Goal: Task Accomplishment & Management: Complete application form

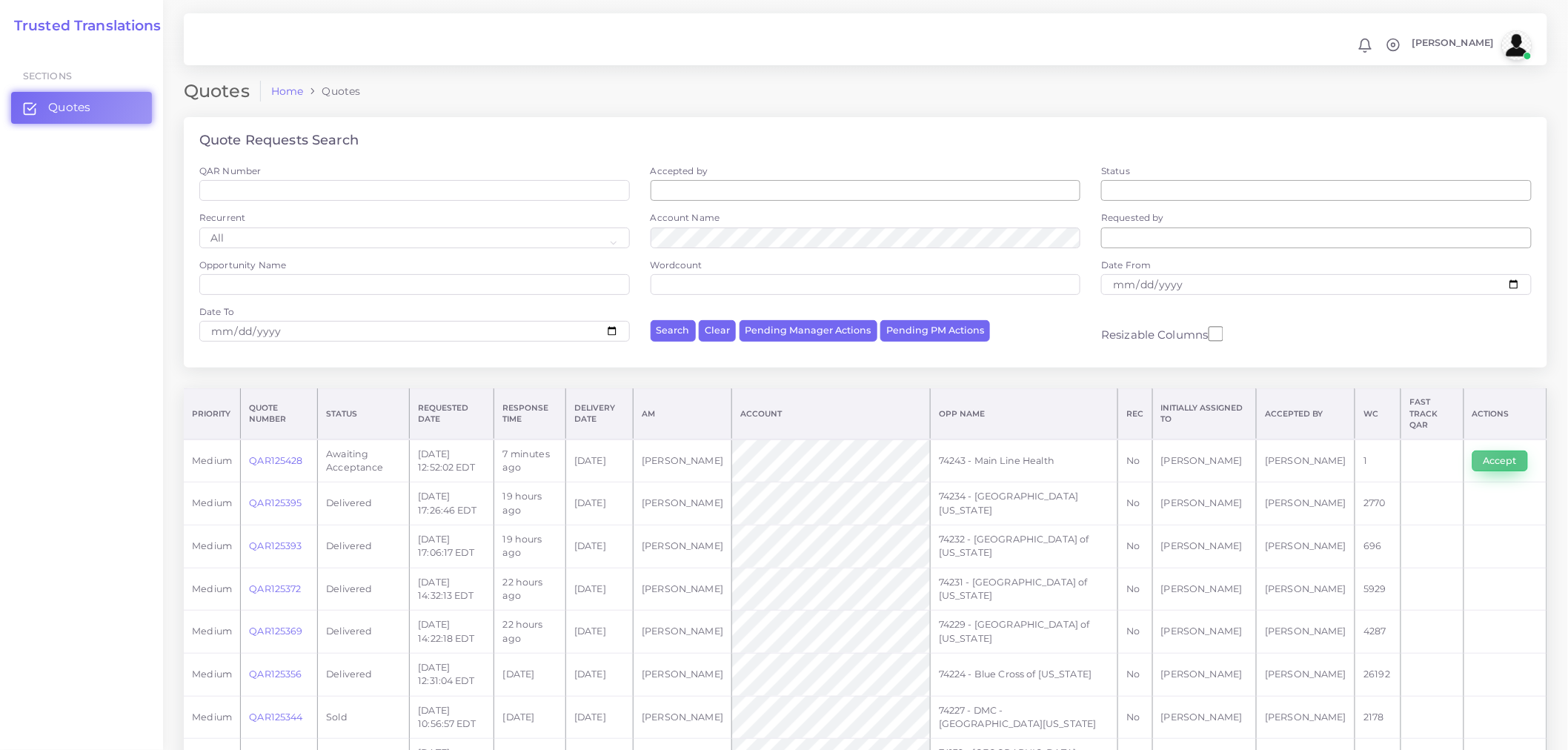
click at [1411, 452] on button "Accept" at bounding box center [1501, 461] width 56 height 21
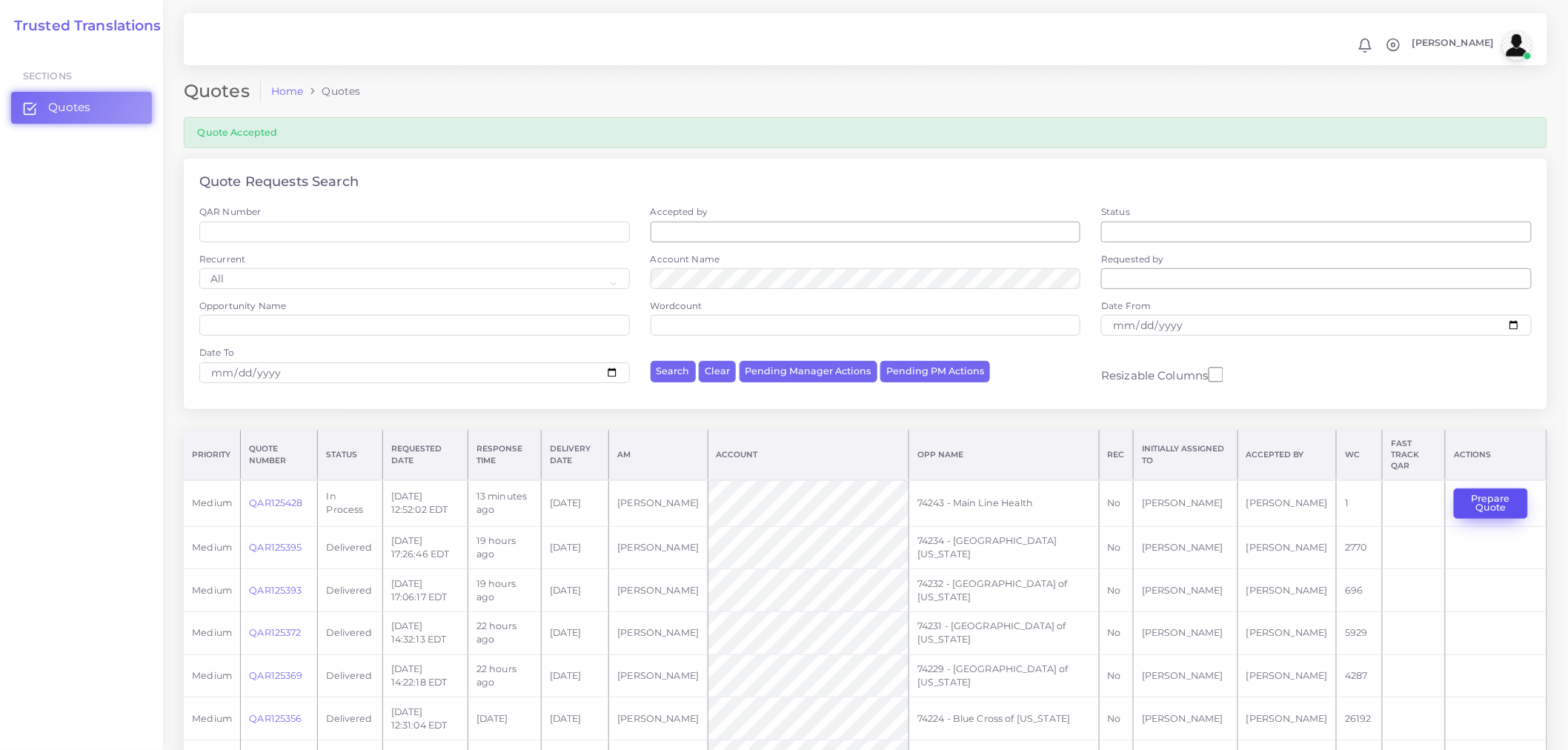
click at [1488, 492] on button "Prepare Quote" at bounding box center [1491, 503] width 74 height 31
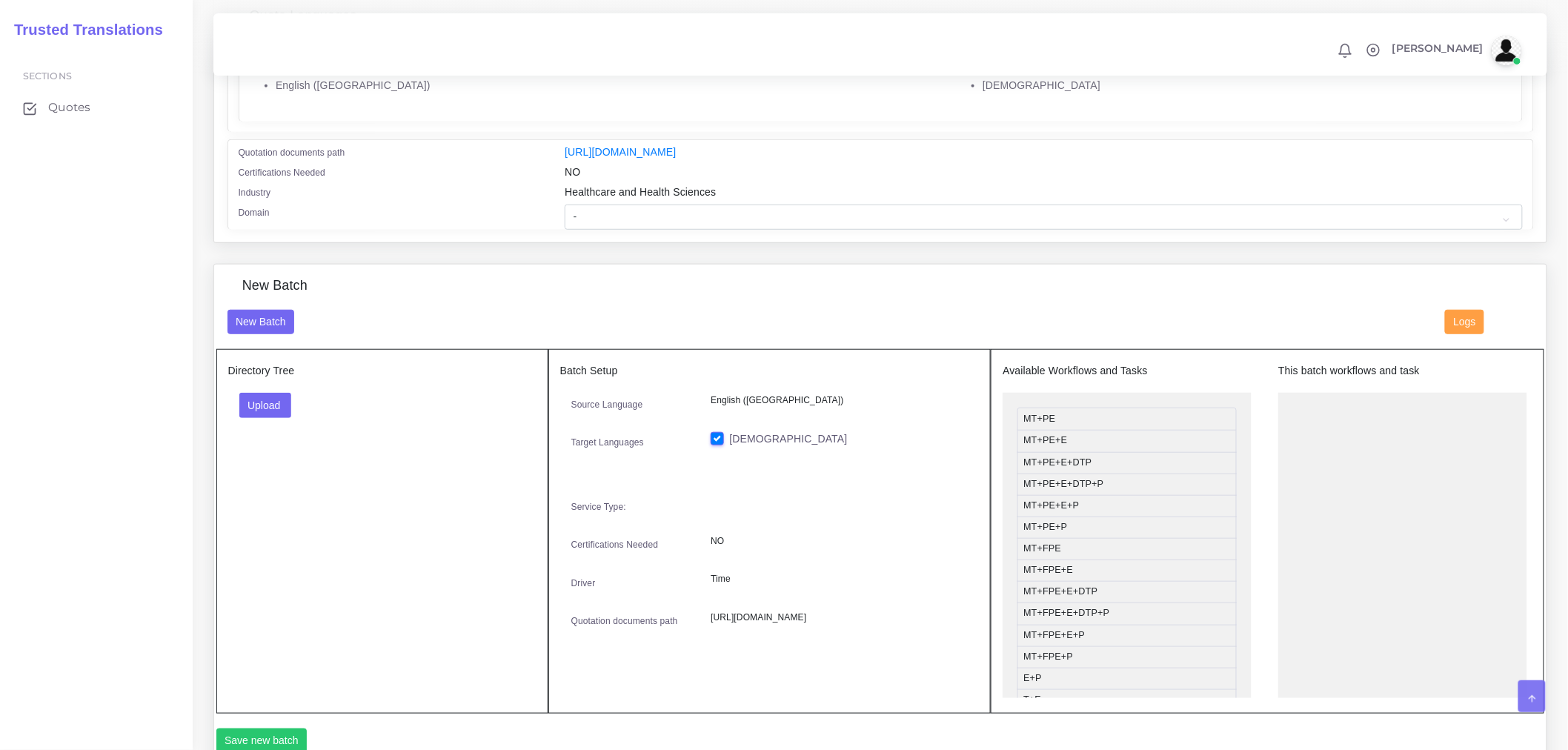
scroll to position [411, 0]
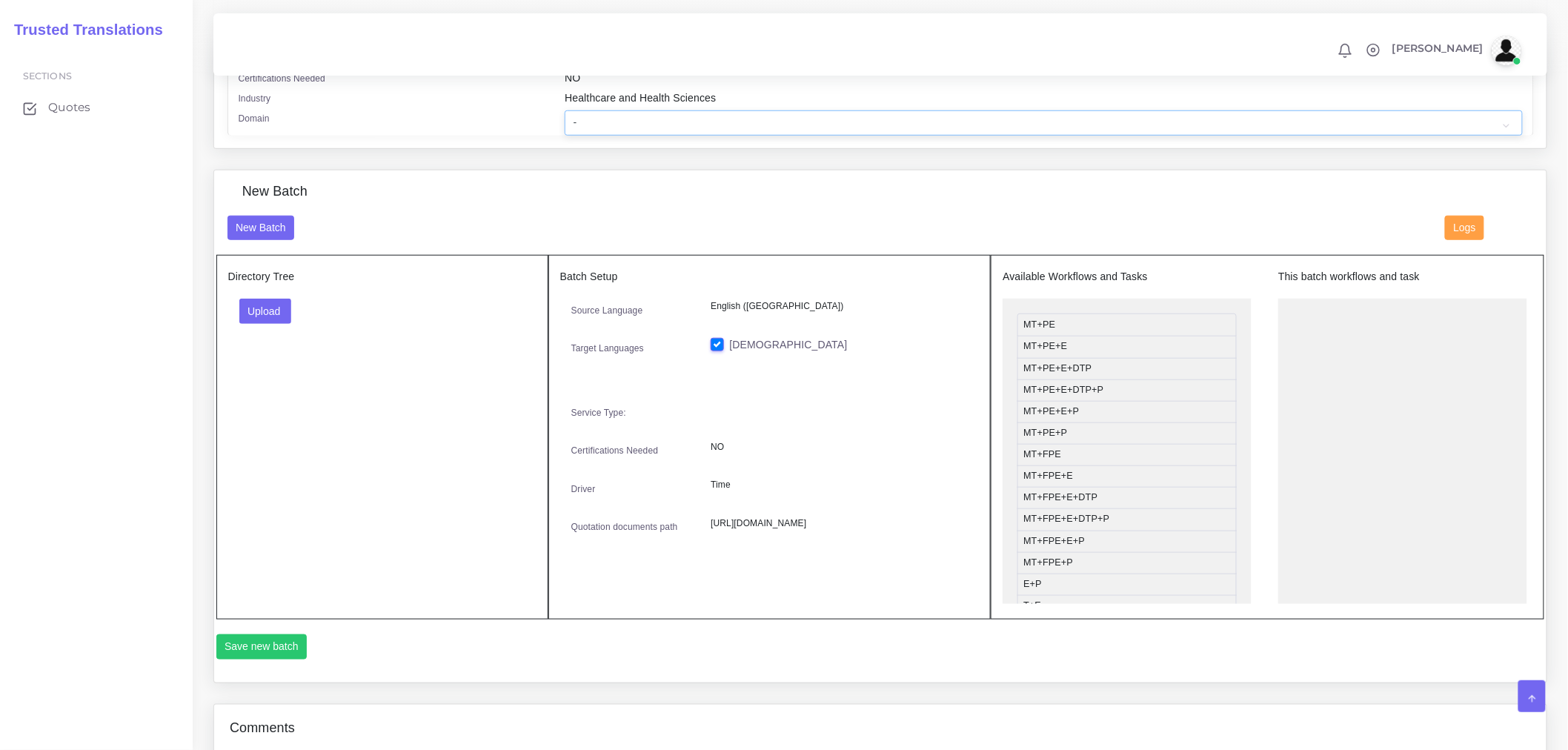
click at [637, 123] on select "- Advertising and Media Agriculture, Forestry and Fishing Architecture, Buildin…" at bounding box center [1043, 123] width 957 height 25
select select "Healthcare and Health Sciences"
click at [564, 120] on select "- Advertising and Media Agriculture, Forestry and Fishing Architecture, Buildin…" at bounding box center [1043, 123] width 957 height 25
drag, startPoint x: 249, startPoint y: 316, endPoint x: 298, endPoint y: 379, distance: 79.8
click at [249, 316] on button "Upload" at bounding box center [266, 311] width 52 height 25
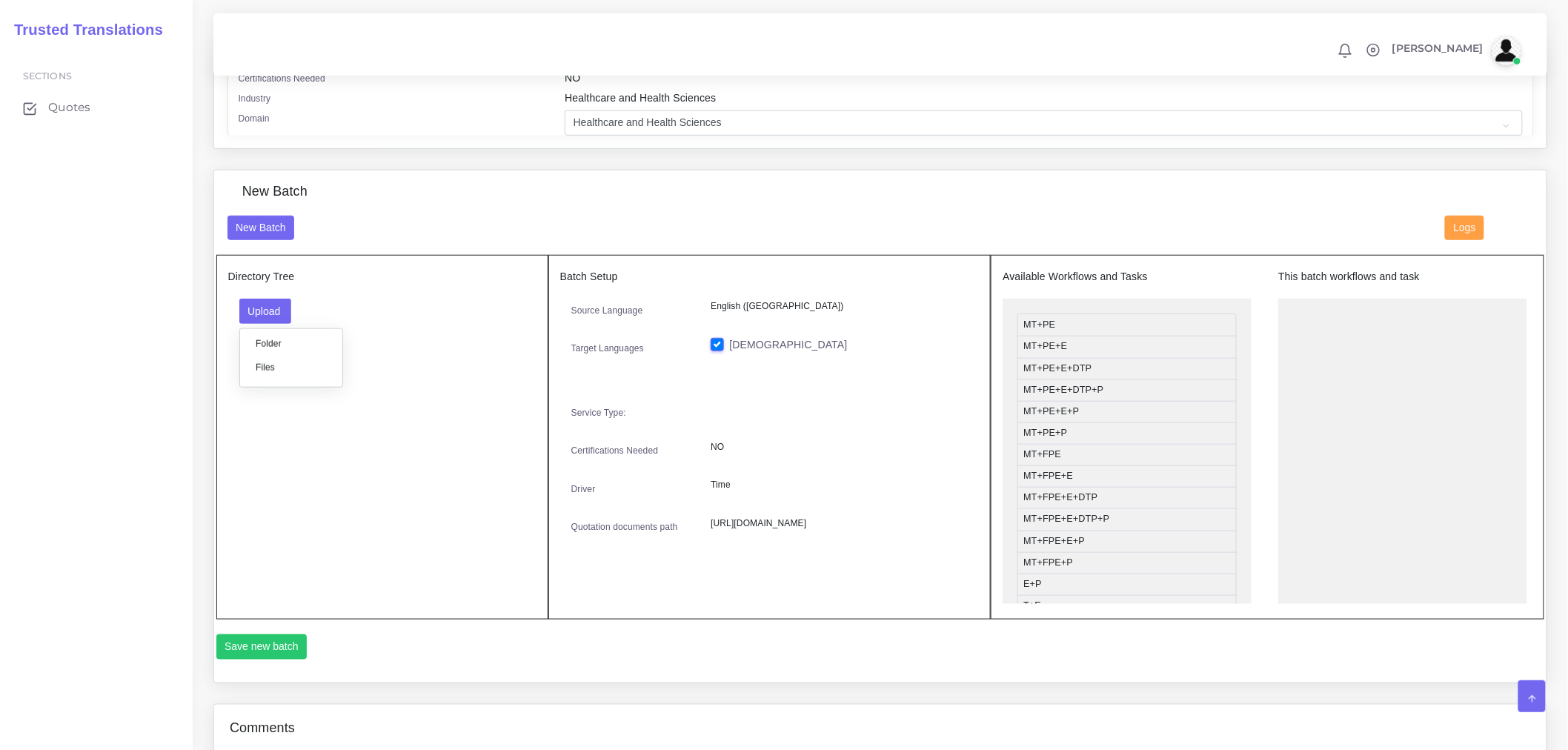
drag, startPoint x: 268, startPoint y: 474, endPoint x: 288, endPoint y: 400, distance: 76.7
click at [268, 474] on div "Directory Tree Upload Folder Files un/check all" at bounding box center [382, 437] width 332 height 365
click at [268, 324] on button "Upload" at bounding box center [266, 311] width 52 height 25
click at [262, 388] on div "Folder Files" at bounding box center [291, 358] width 104 height 60
click at [269, 374] on div "Directory Tree Upload Folder Files un/check all" at bounding box center [382, 437] width 332 height 365
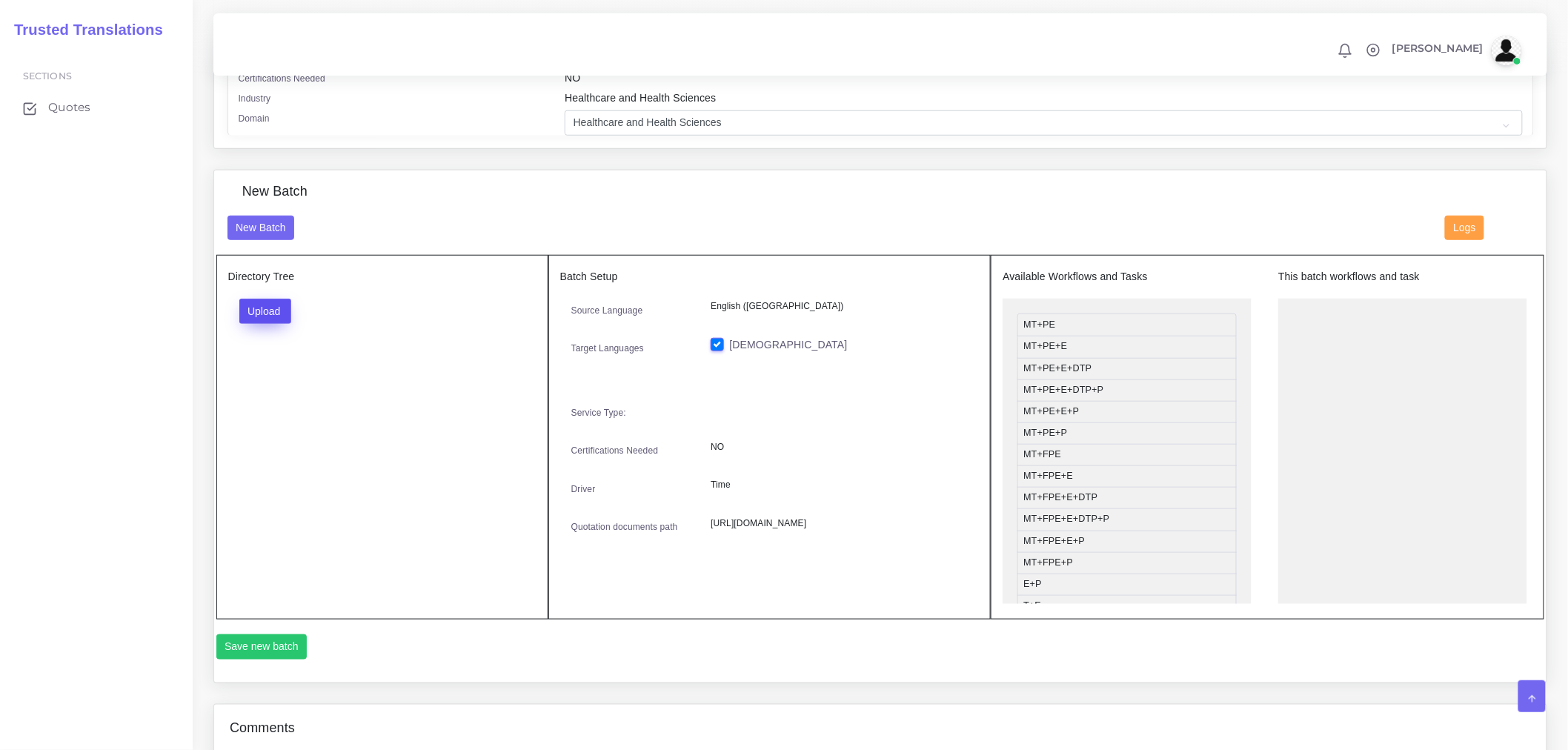
click at [273, 324] on button "Upload" at bounding box center [266, 311] width 52 height 25
click at [271, 371] on label "Files" at bounding box center [290, 367] width 102 height 18
drag, startPoint x: 1099, startPoint y: 402, endPoint x: 1339, endPoint y: 361, distance: 243.5
click at [285, 656] on button "Save new batch" at bounding box center [262, 647] width 91 height 25
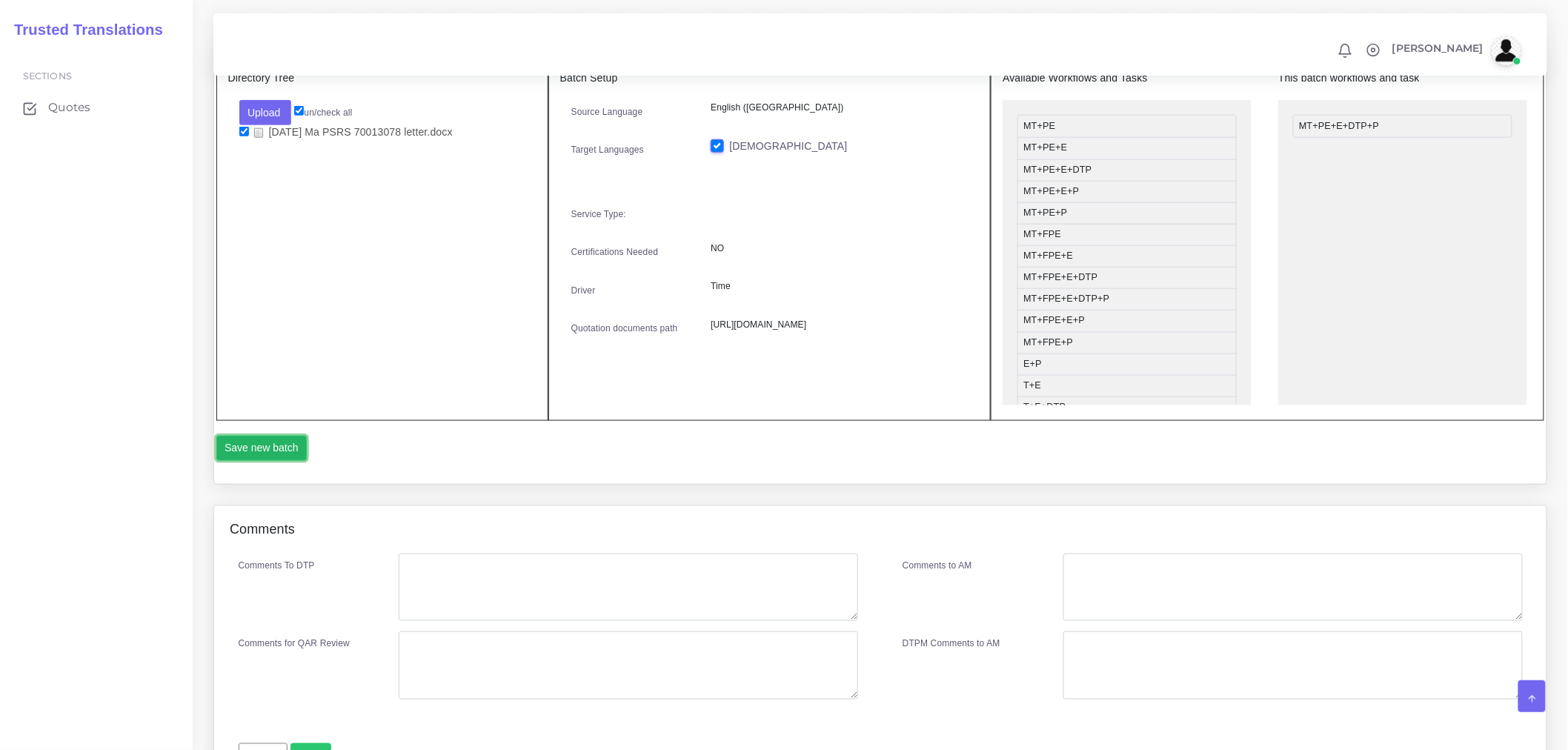
scroll to position [708, 0]
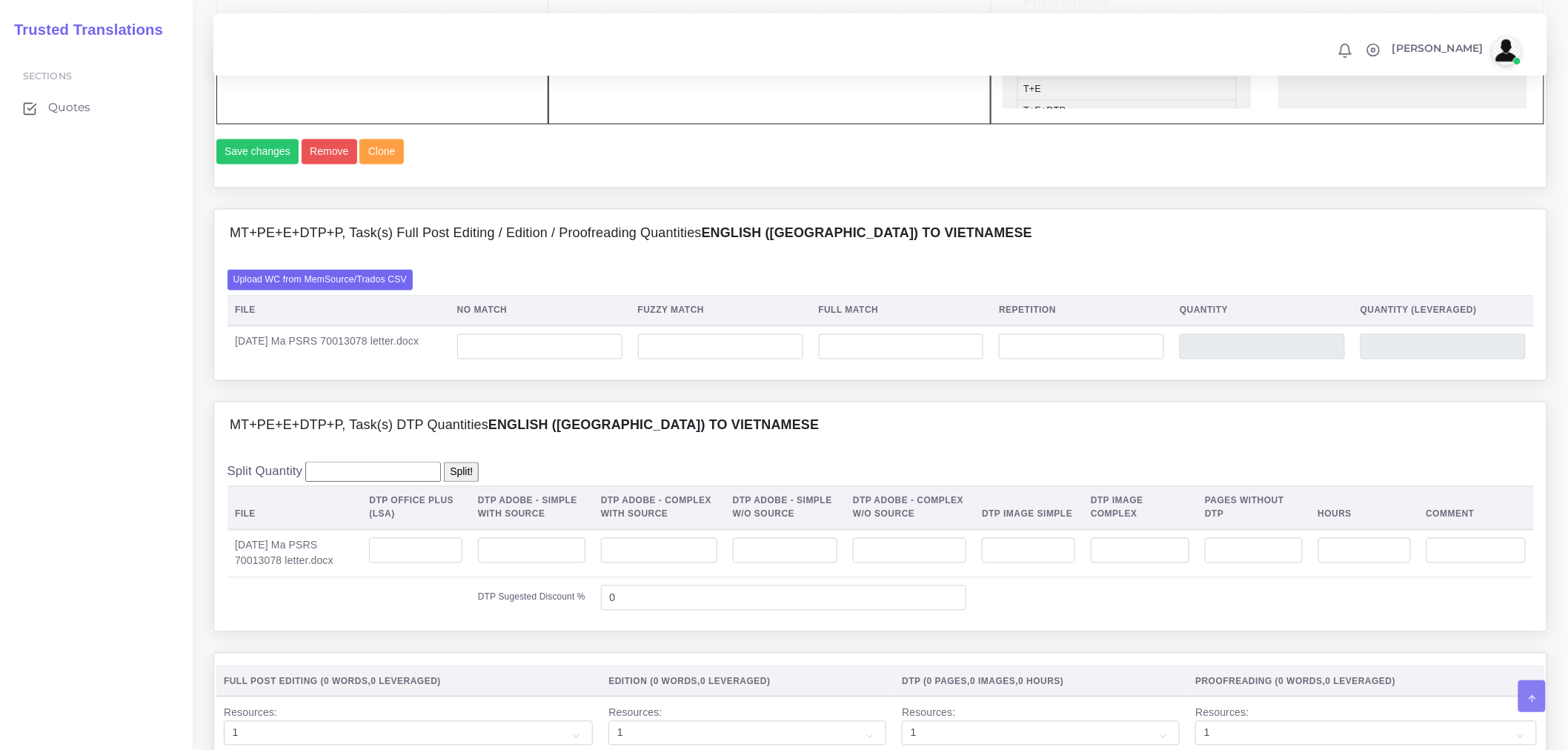
scroll to position [658, 0]
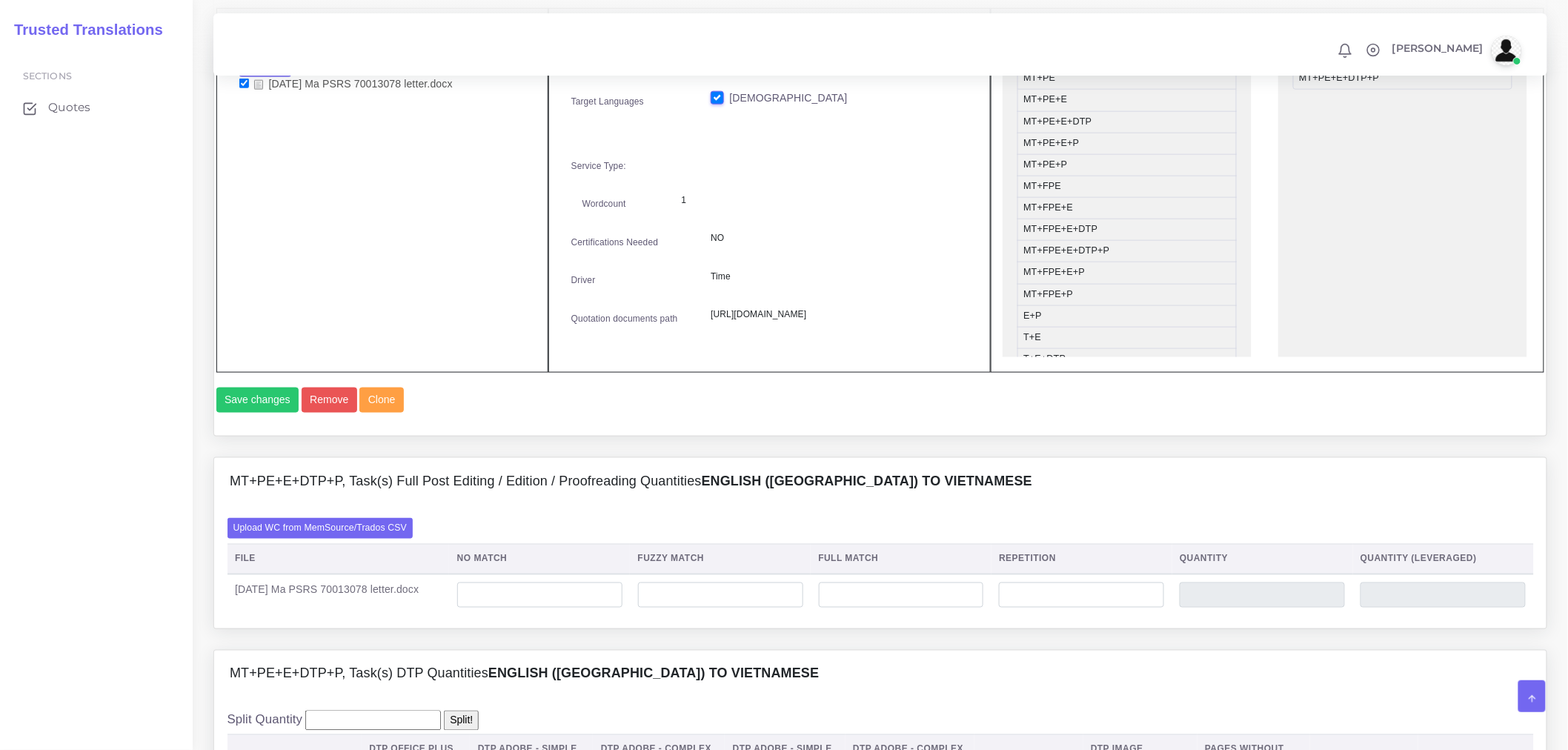
click at [333, 558] on div "Upload WC from MemSource/Trados CSV File No Match Fuzzy Match Full Match Repeti…" at bounding box center [880, 567] width 1333 height 123
click at [334, 538] on label "Upload WC from MemSource/Trados CSV" at bounding box center [320, 528] width 186 height 20
click at [0, 0] on input "Upload WC from MemSource/Trados CSV" at bounding box center [0, 0] width 0 height 0
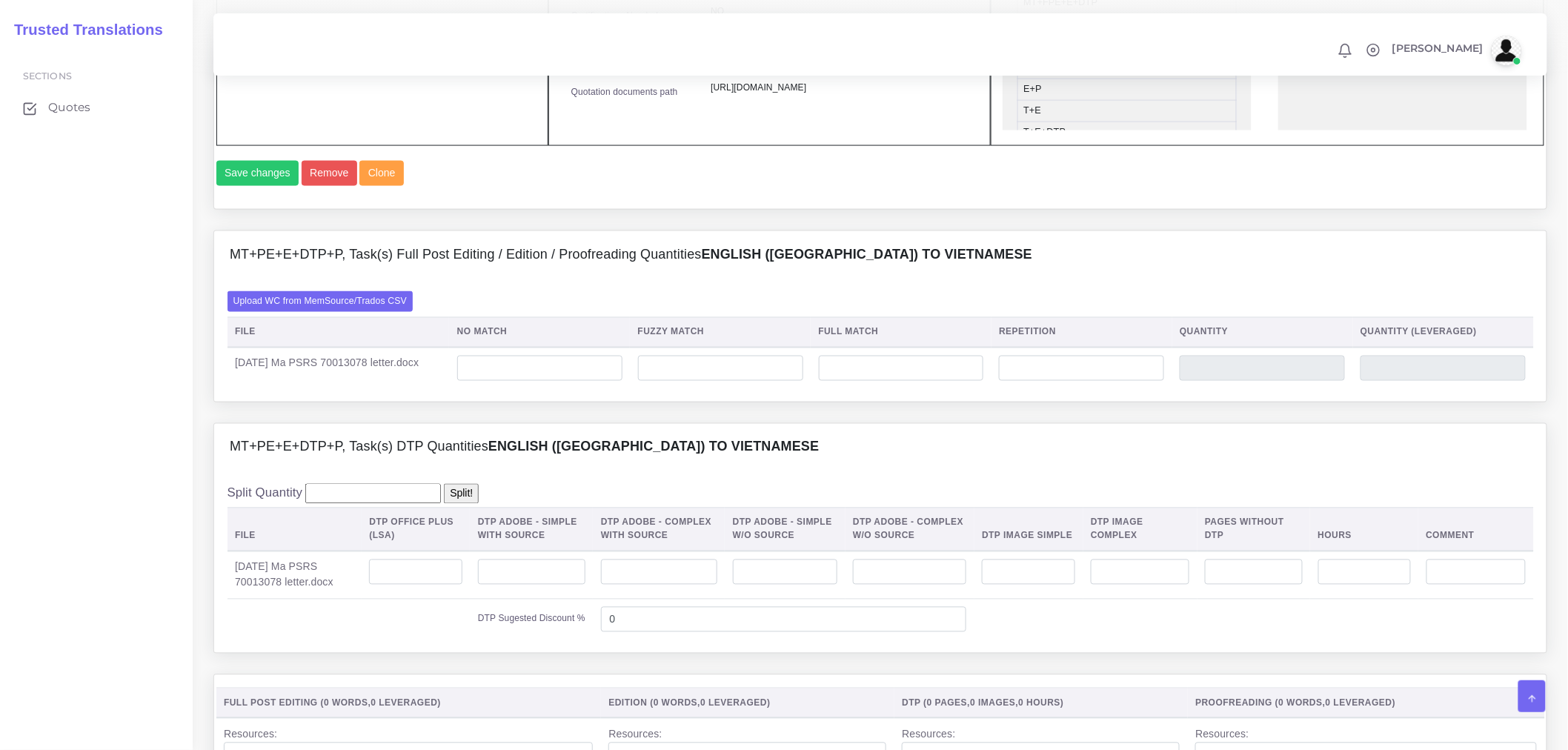
scroll to position [988, 0]
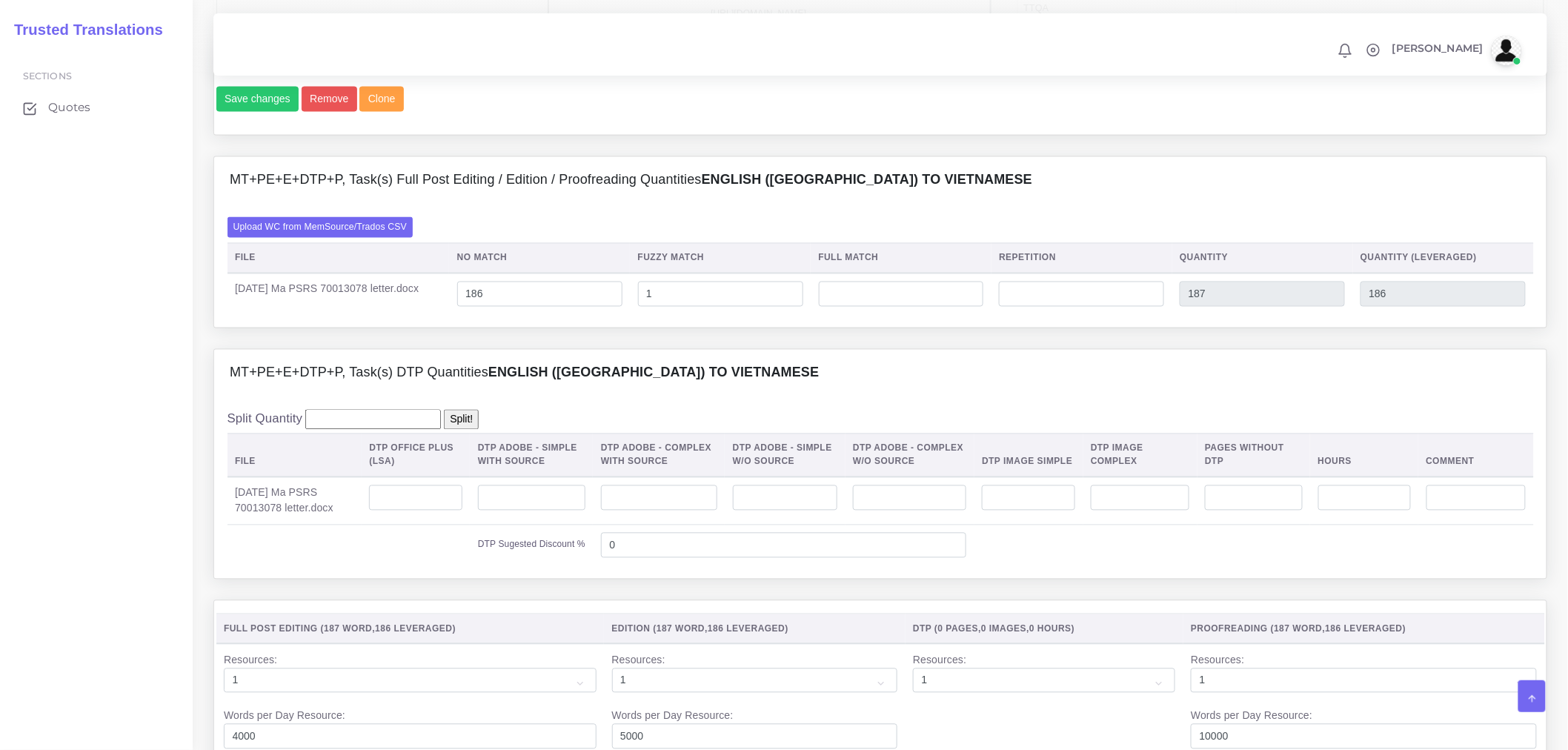
scroll to position [1153, 0]
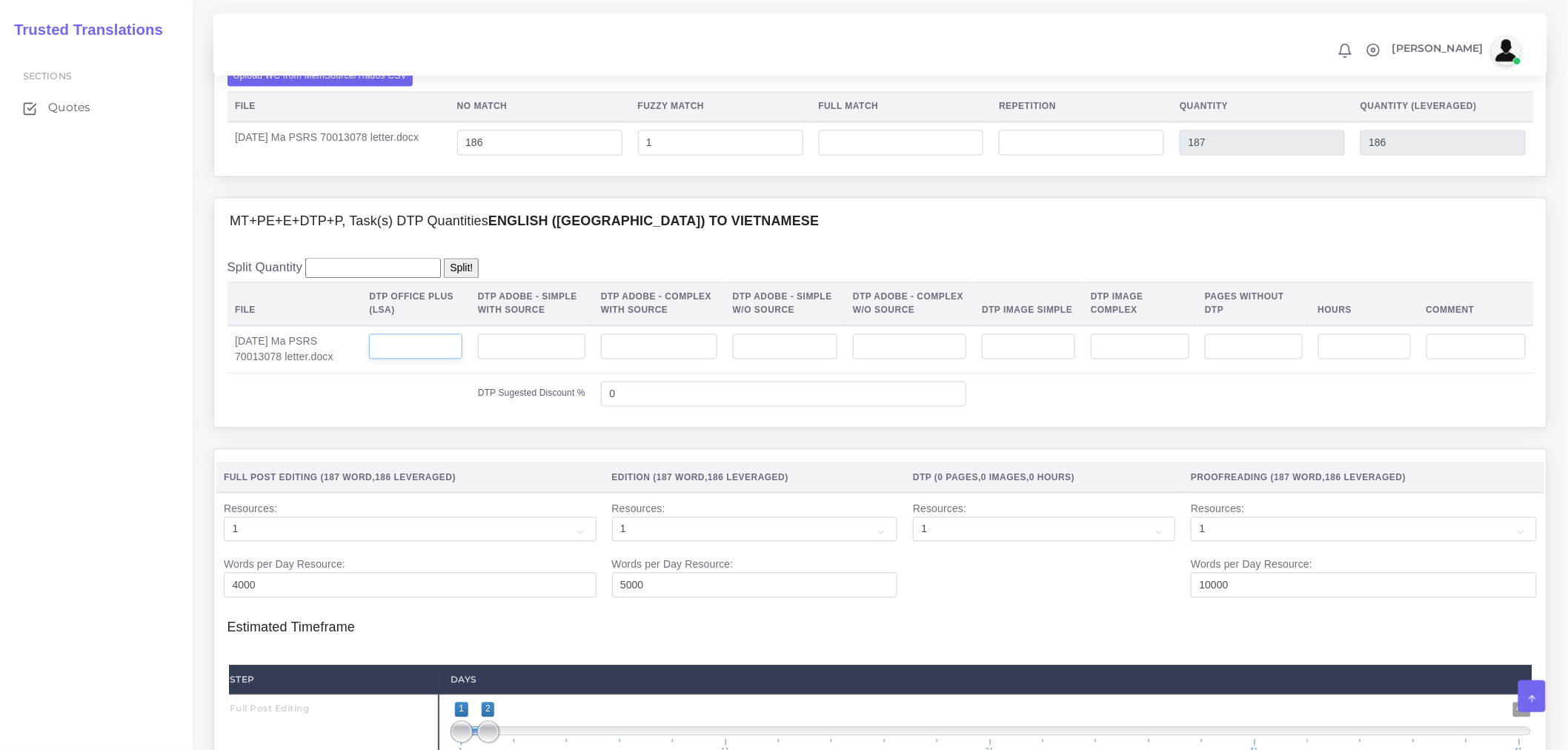
click at [417, 360] on input "number" at bounding box center [416, 347] width 93 height 25
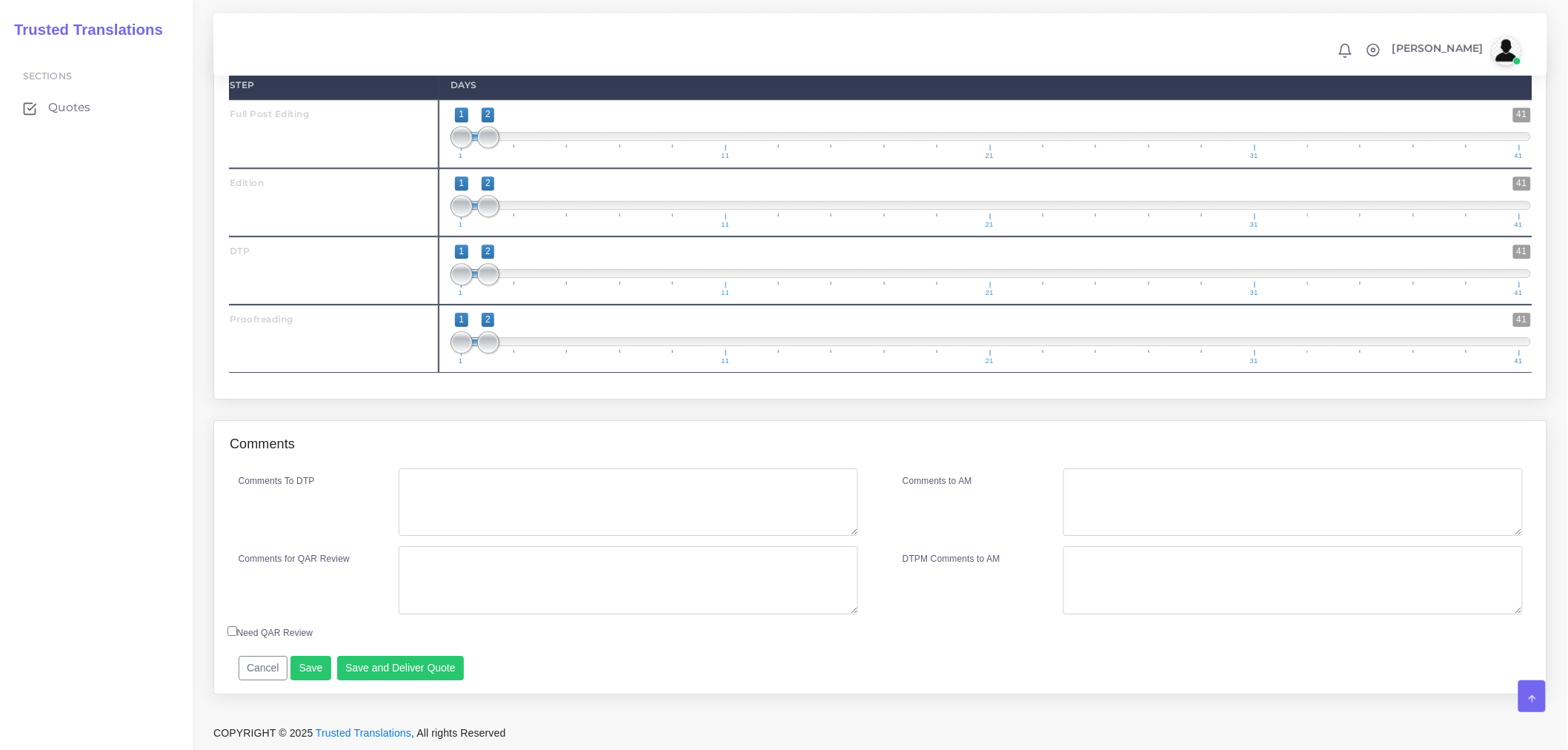
scroll to position [1790, 0]
type input "1"
drag, startPoint x: 485, startPoint y: 195, endPoint x: 514, endPoint y: 198, distance: 29.2
click at [514, 198] on span at bounding box center [514, 206] width 22 height 22
type input "2;3"
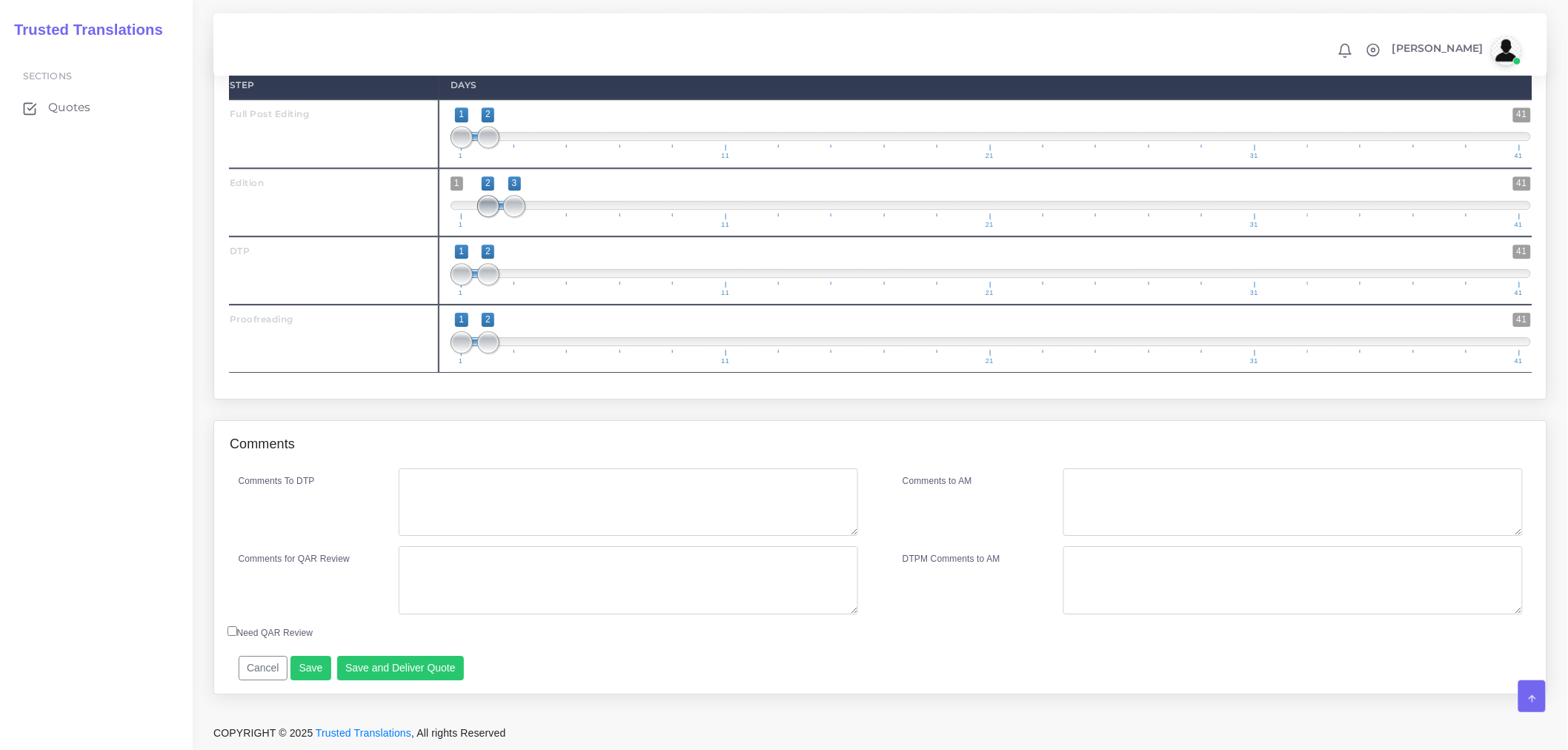
drag, startPoint x: 462, startPoint y: 206, endPoint x: 494, endPoint y: 209, distance: 32.1
click at [494, 209] on span at bounding box center [487, 206] width 22 height 22
click at [494, 282] on span at bounding box center [487, 274] width 22 height 22
drag, startPoint x: 492, startPoint y: 275, endPoint x: 508, endPoint y: 272, distance: 16.3
click at [508, 272] on span at bounding box center [514, 274] width 22 height 22
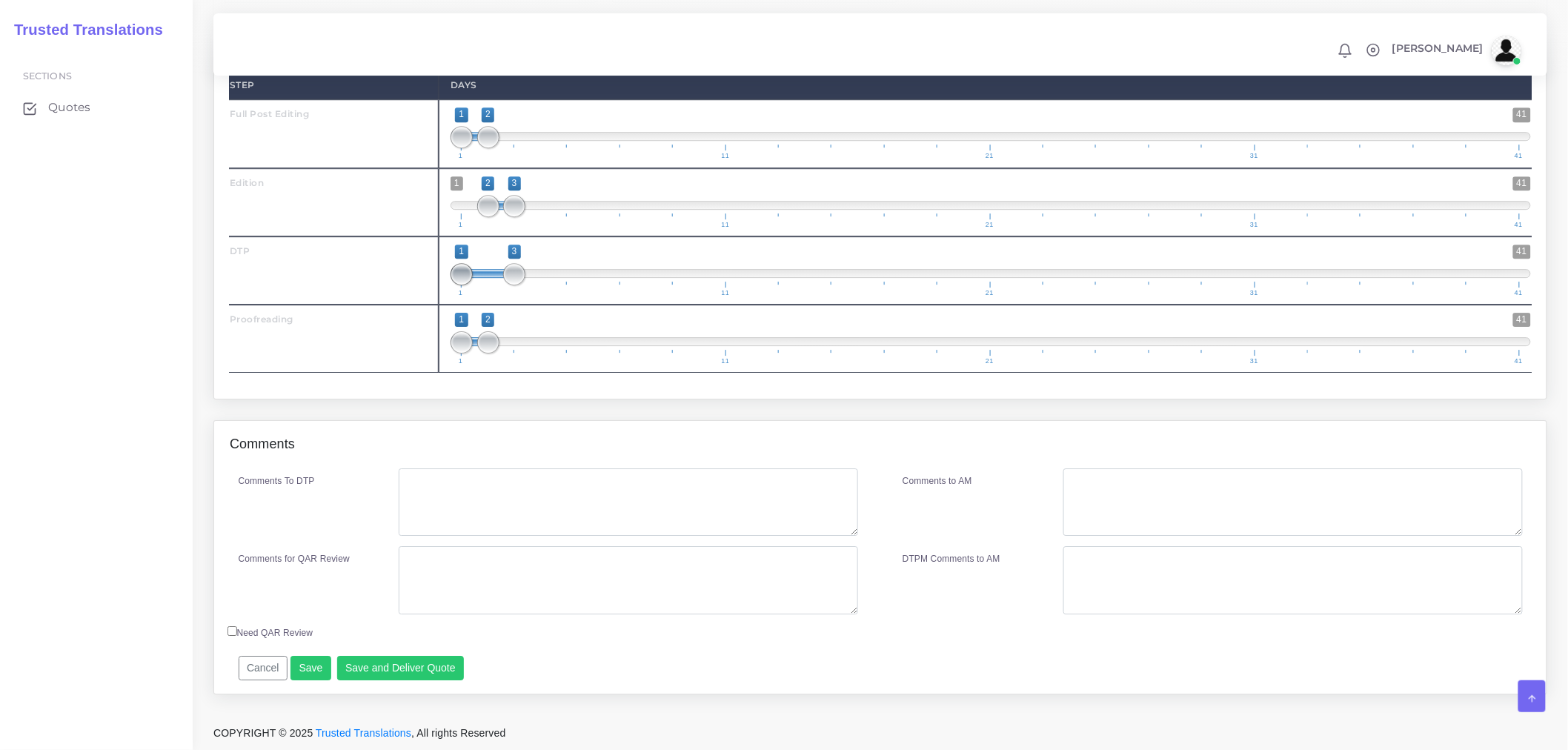
drag, startPoint x: 474, startPoint y: 275, endPoint x: 494, endPoint y: 275, distance: 20.0
click at [495, 275] on span "1 41 1 3 1 — 3 1 11 21 31 41" at bounding box center [990, 270] width 1081 height 52
drag, startPoint x: 487, startPoint y: 269, endPoint x: 510, endPoint y: 269, distance: 23.0
click at [510, 269] on span at bounding box center [514, 274] width 22 height 22
type input "3;3"
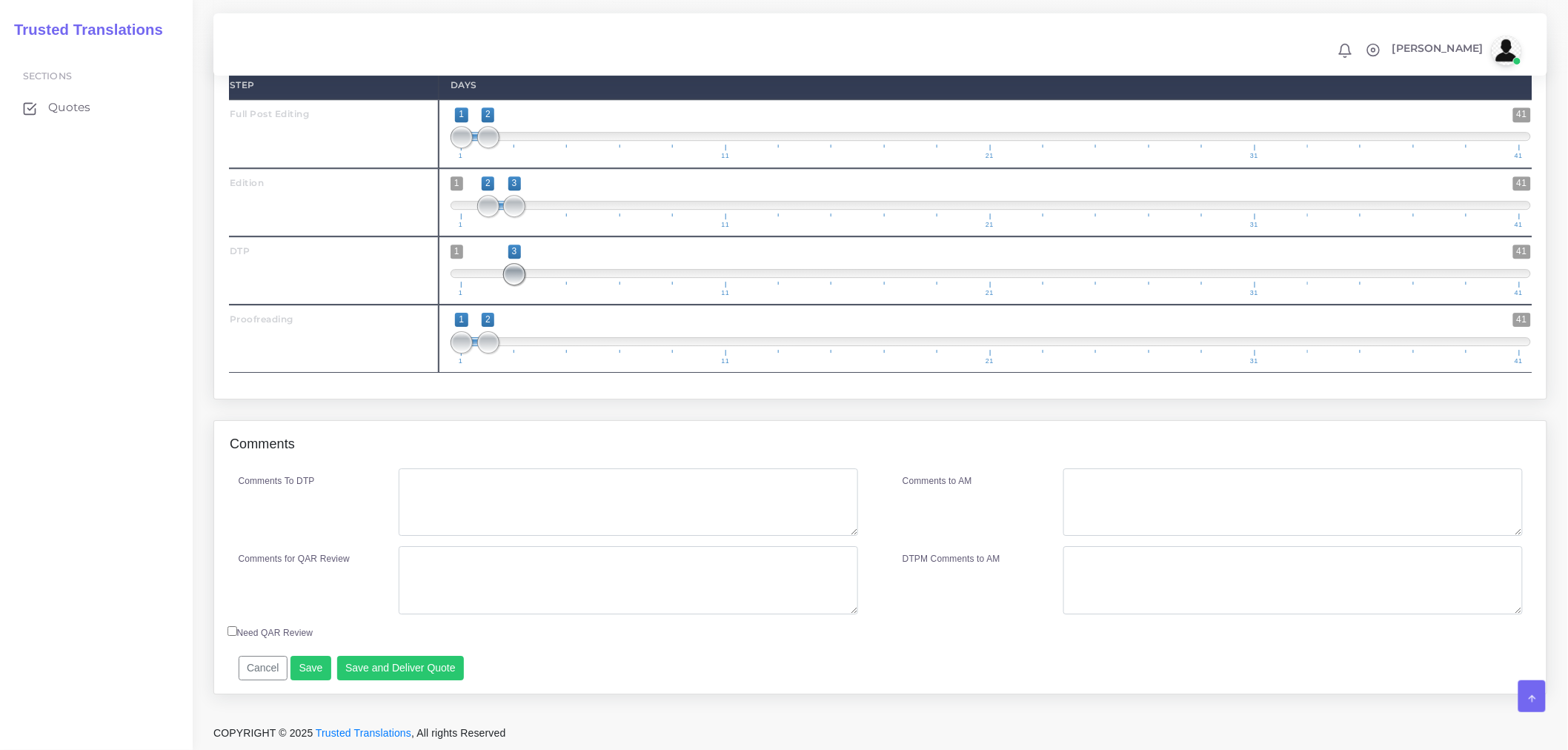
drag, startPoint x: 539, startPoint y: 277, endPoint x: 517, endPoint y: 273, distance: 22.4
click at [517, 273] on span at bounding box center [514, 274] width 22 height 22
drag, startPoint x: 492, startPoint y: 344, endPoint x: 554, endPoint y: 335, distance: 62.6
click at [554, 335] on span "1 41 1 4 1 — 4 1 11 21 31 41" at bounding box center [990, 338] width 1081 height 52
drag, startPoint x: 475, startPoint y: 341, endPoint x: 544, endPoint y: 336, distance: 69.2
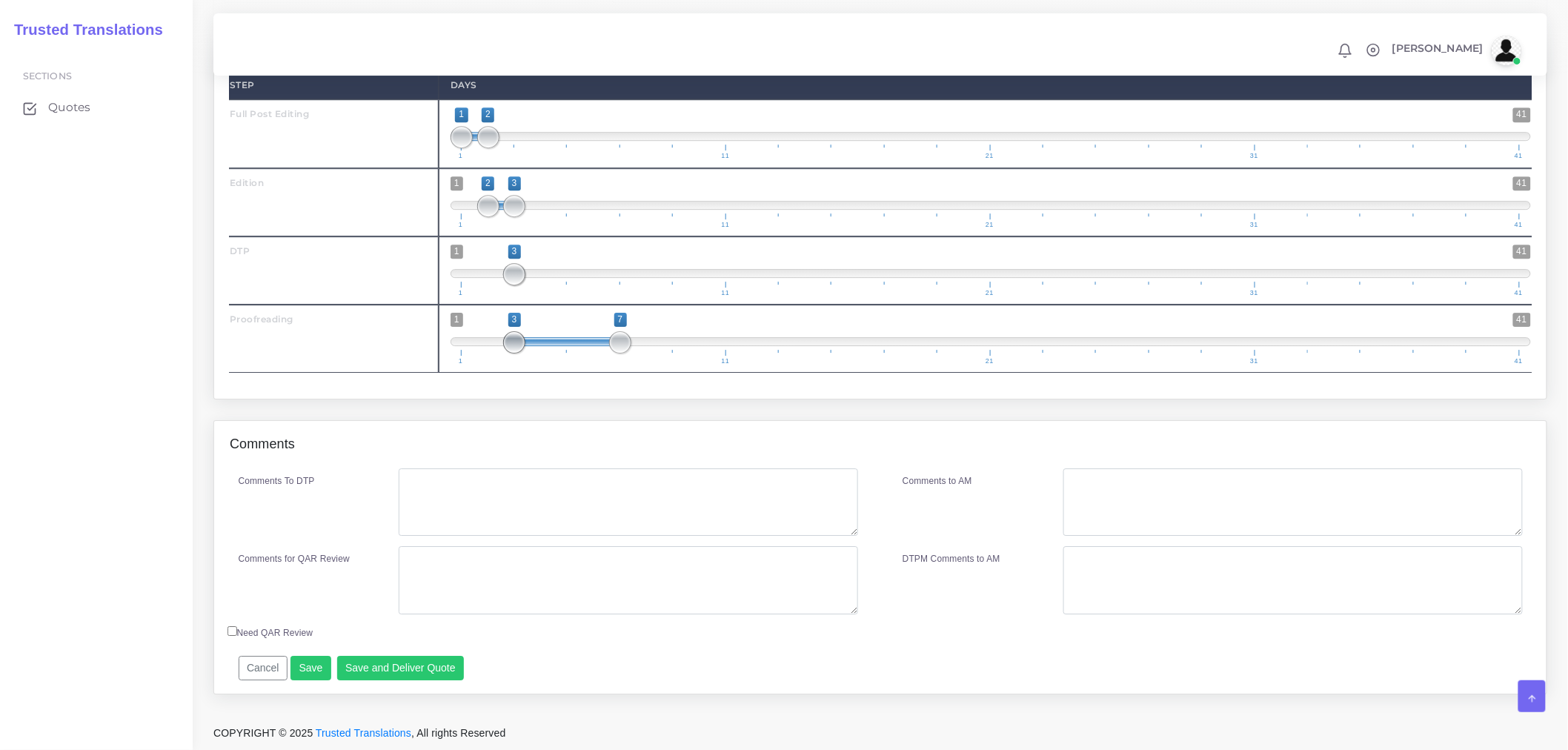
click at [544, 336] on span "1 41 3 7 3 — 7 1 11 21 31 41" at bounding box center [990, 338] width 1081 height 52
type input "4;4"
drag, startPoint x: 616, startPoint y: 338, endPoint x: 541, endPoint y: 338, distance: 75.0
click at [541, 338] on span at bounding box center [541, 342] width 22 height 22
click at [522, 501] on textarea "Comments To DTP" at bounding box center [628, 502] width 459 height 68
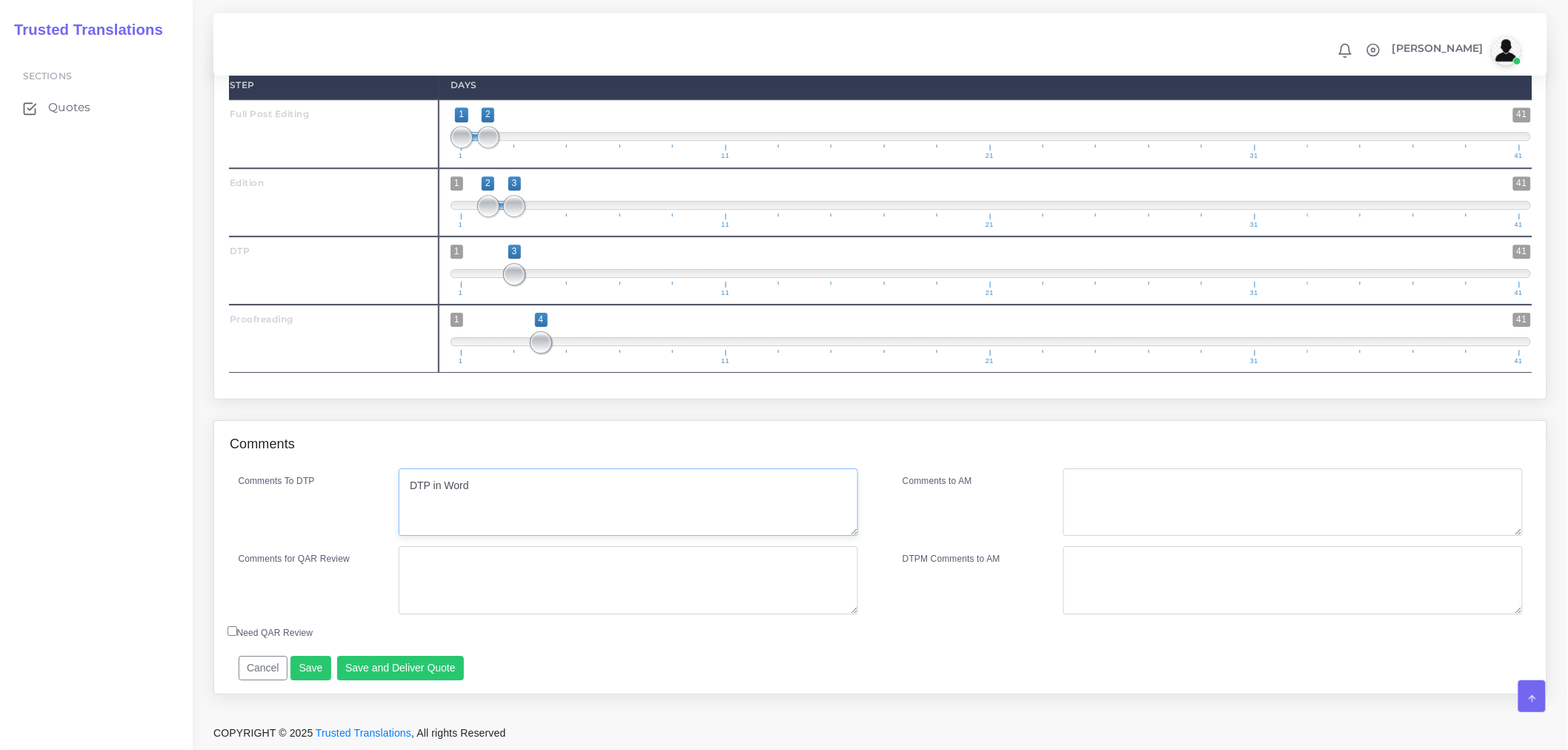
type textarea "DTP in Word"
click at [502, 578] on textarea "Comments for QAR Review" at bounding box center [628, 580] width 459 height 68
drag, startPoint x: 521, startPoint y: 559, endPoint x: 375, endPoint y: 559, distance: 146.0
click at [375, 559] on div "Comments for QAR Review PEE + DTP + PRF" at bounding box center [549, 580] width 642 height 68
type textarea "PEE + DTP + PRF"
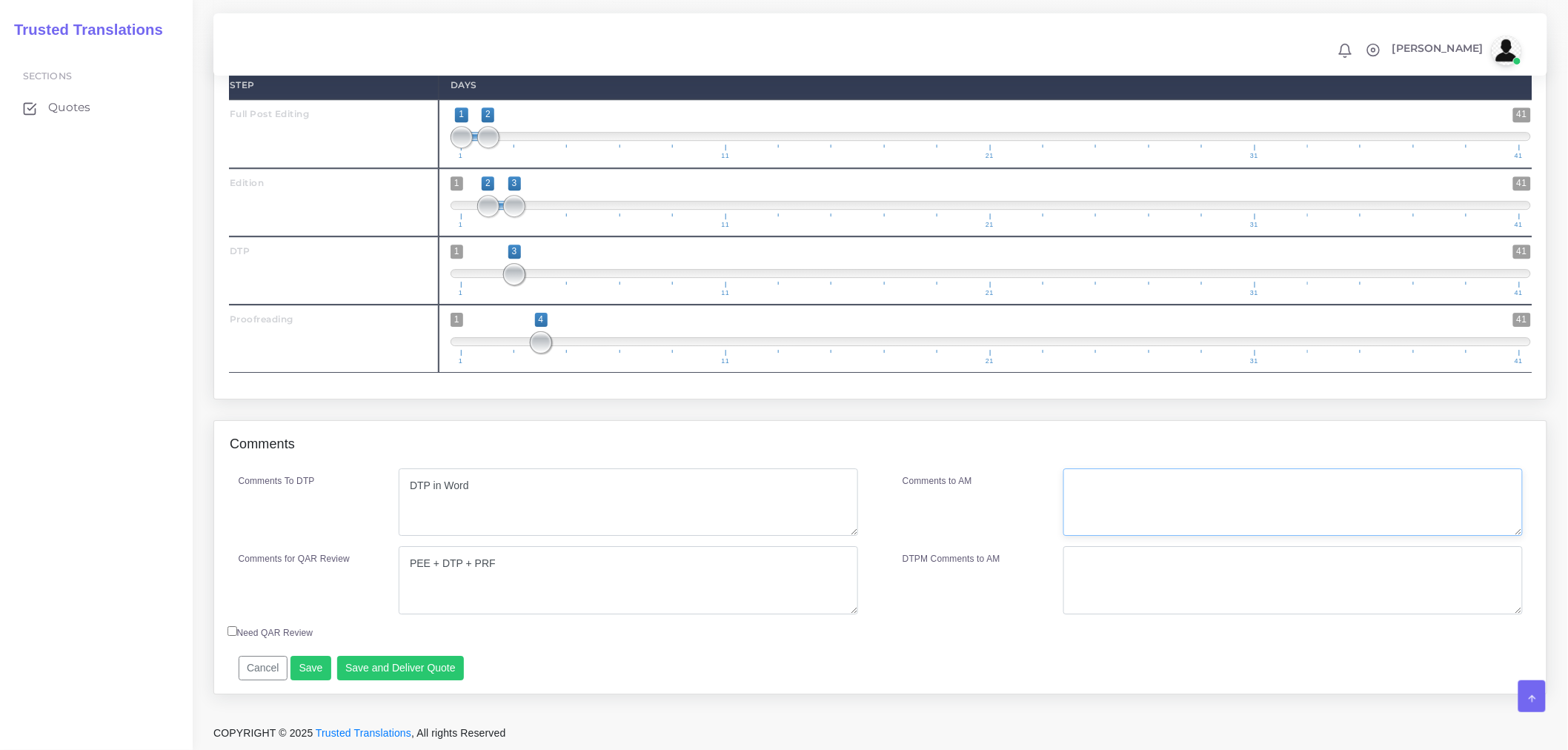
click at [1222, 521] on textarea "Comments to AM" at bounding box center [1292, 502] width 459 height 68
paste textarea "PEE + DTP + PRF"
type textarea "PEE + DTP + PRF"
click at [424, 669] on button "Save and Deliver Quote" at bounding box center [401, 669] width 128 height 25
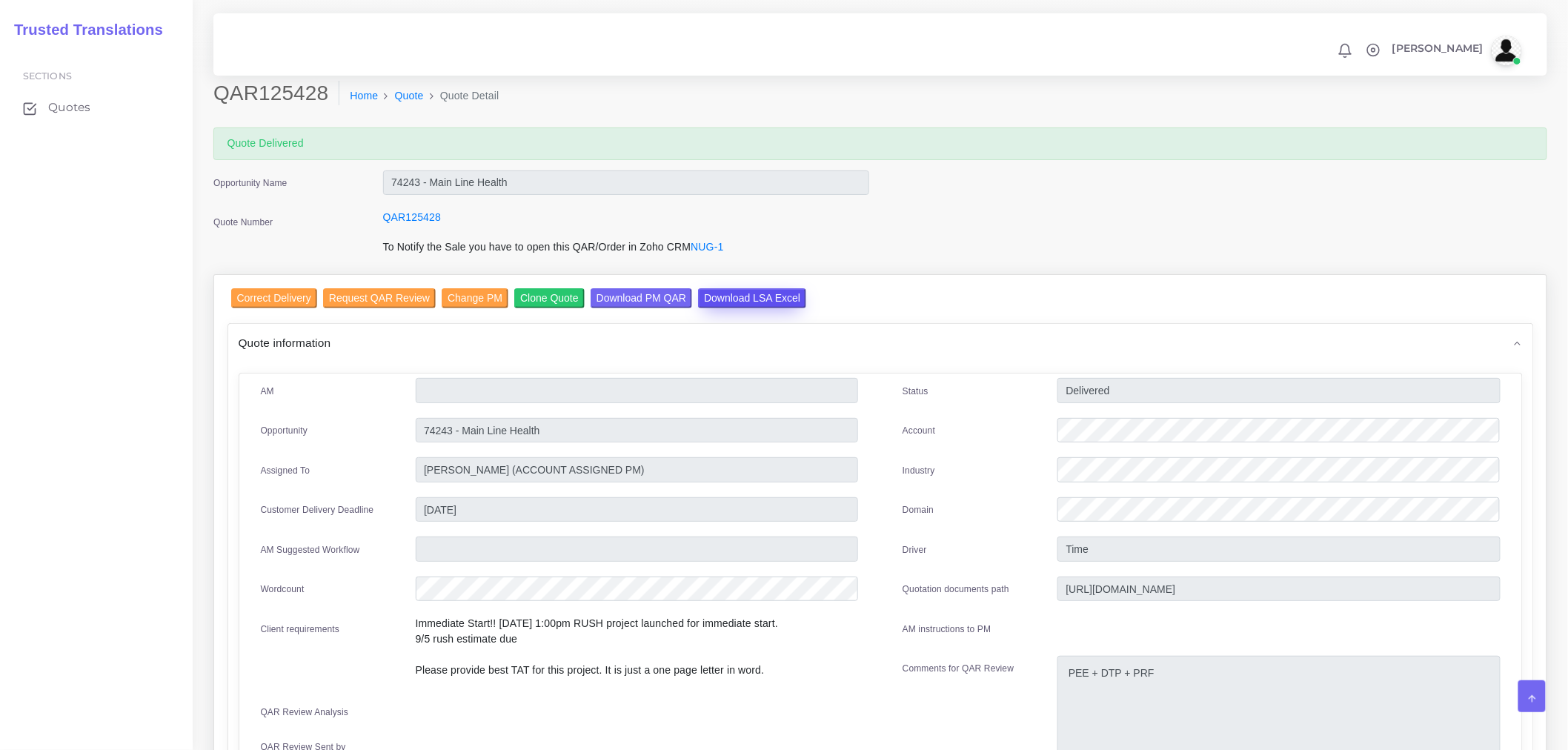
click at [758, 303] on input "Download LSA Excel" at bounding box center [752, 298] width 108 height 20
